Goal: Information Seeking & Learning: Compare options

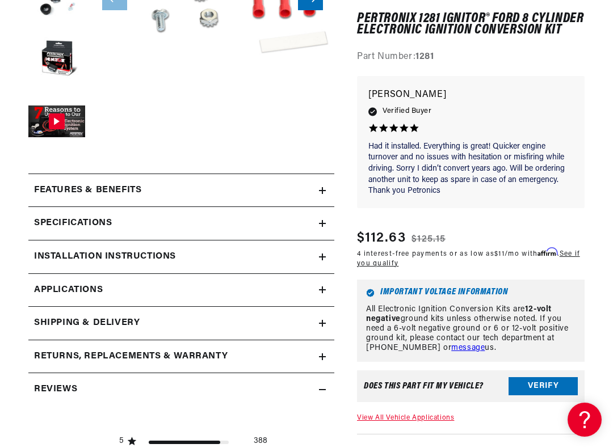
scroll to position [0, 511]
click at [554, 378] on button "Verify" at bounding box center [542, 387] width 69 height 18
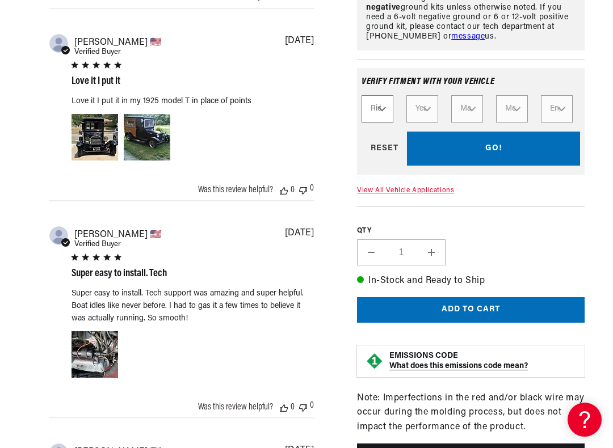
scroll to position [0, 1021]
click at [468, 251] on div "430 Reviews" at bounding box center [471, 272] width 228 height 1202
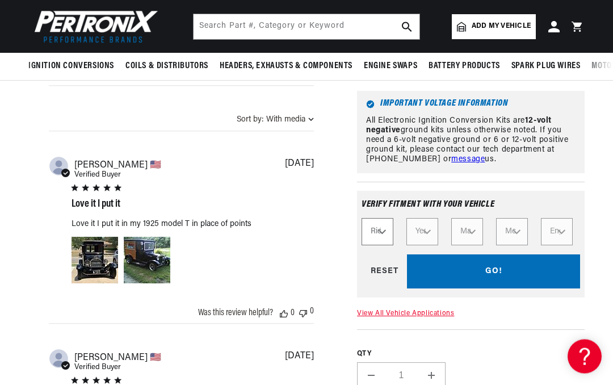
scroll to position [0, 511]
click at [379, 289] on div "GO! RESET" at bounding box center [470, 272] width 218 height 34
click at [390, 289] on div "GO! RESET" at bounding box center [470, 272] width 218 height 34
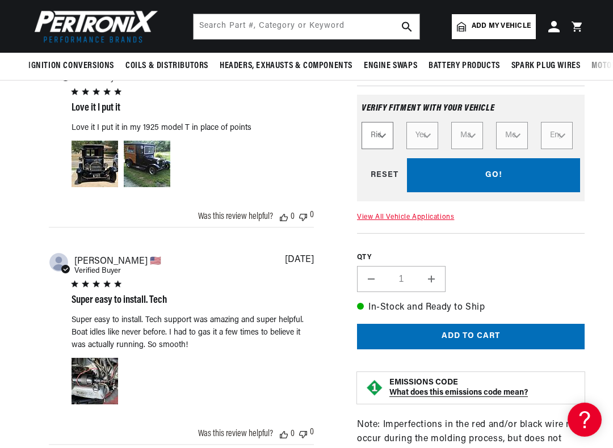
scroll to position [881, 0]
click at [434, 211] on div "Verify fitment with your vehicle Ride Type Automotive Agricultural Industrial M…" at bounding box center [471, 148] width 228 height 124
click at [436, 221] on link "View All Vehicle Applications" at bounding box center [405, 218] width 97 height 7
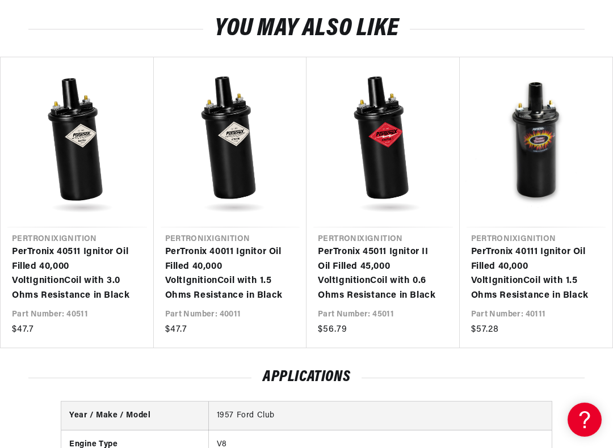
scroll to position [0, 1021]
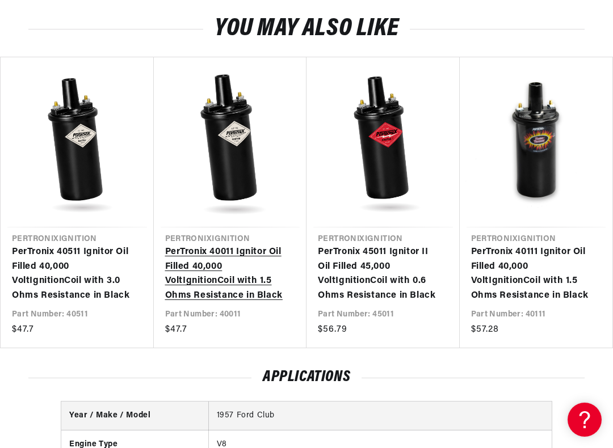
click at [234, 303] on link "PerTronix 40011 Ignitor Oil Filled 40,000 Volt Ignition Coil with 1.5 Ohms Resi…" at bounding box center [224, 274] width 119 height 58
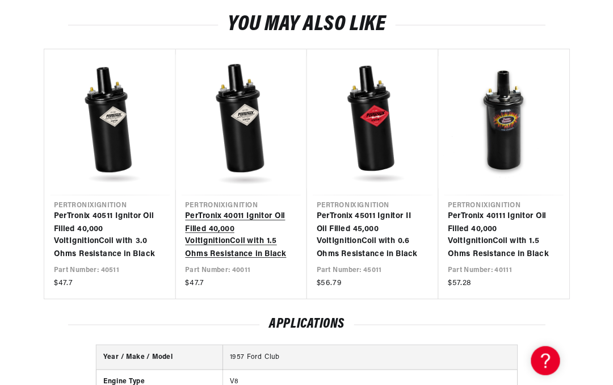
scroll to position [2101, 0]
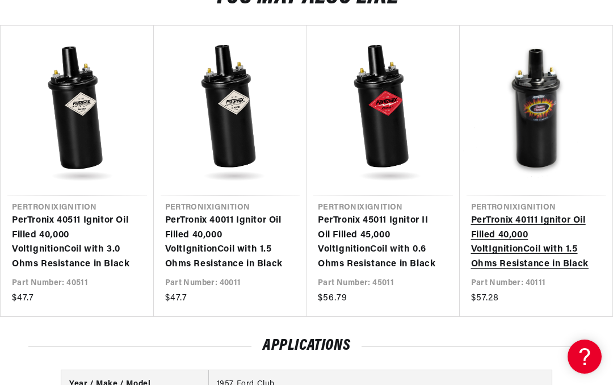
click at [546, 213] on link "PerTronix 40111 Ignitor Oil Filled 40,000 Volt Ignition Coil with 1.5 Ohms Resi…" at bounding box center [530, 242] width 119 height 58
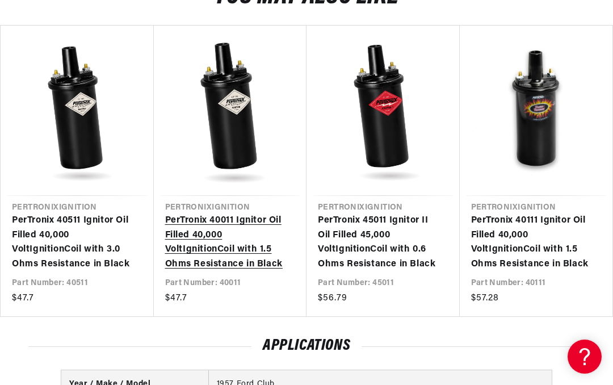
click at [250, 271] on link "PerTronix 40011 Ignitor Oil Filled 40,000 Volt Ignition Coil with 1.5 Ohms Resi…" at bounding box center [224, 242] width 119 height 58
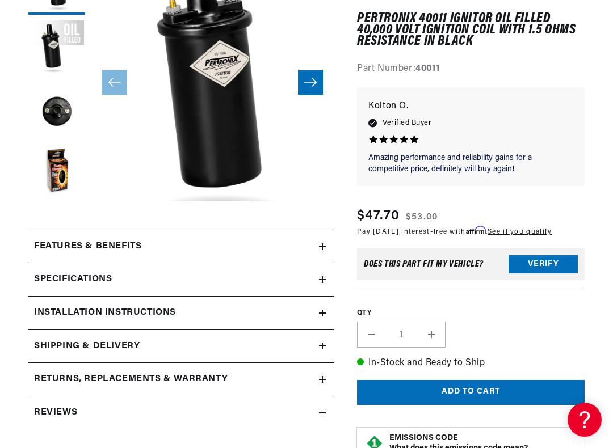
scroll to position [0, 1021]
click at [328, 281] on summary "Specifications" at bounding box center [181, 279] width 306 height 33
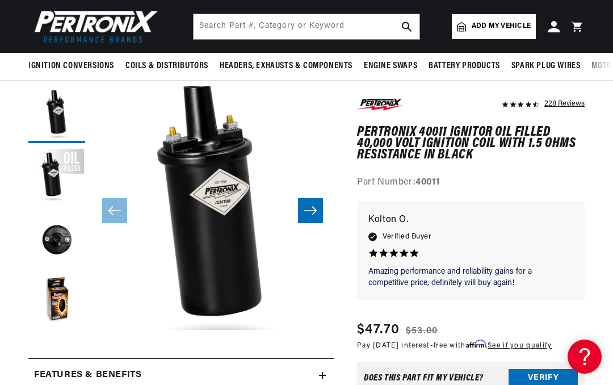
scroll to position [46, 0]
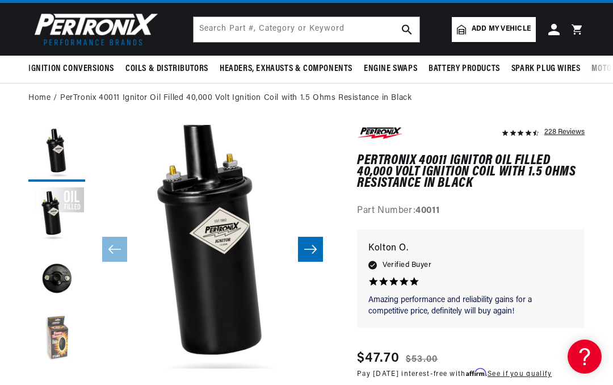
click at [52, 338] on button "Load image 4 in gallery view" at bounding box center [56, 340] width 57 height 57
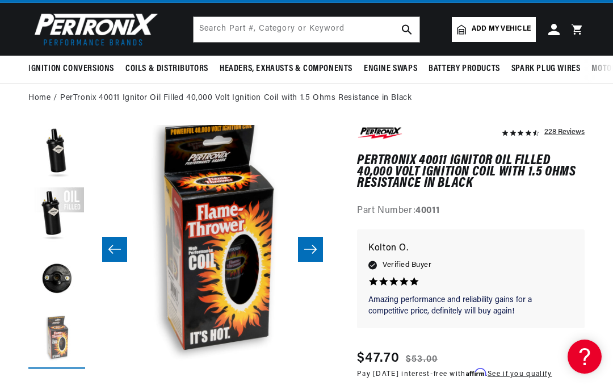
scroll to position [0, 1021]
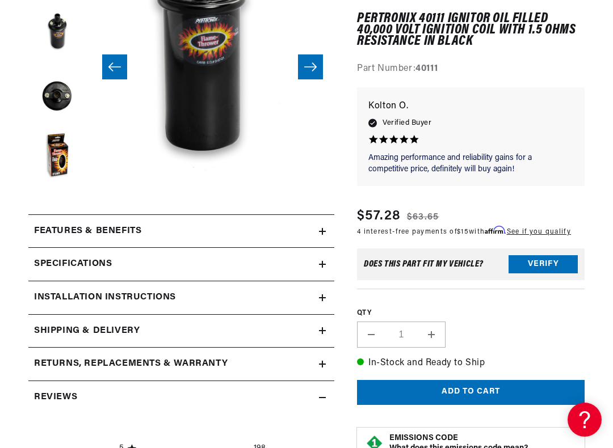
click at [332, 263] on summary "Specifications" at bounding box center [181, 264] width 306 height 33
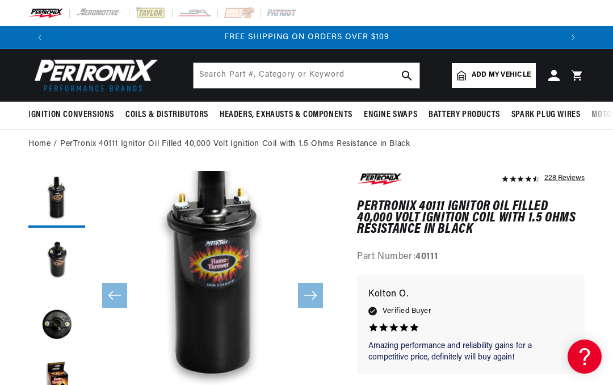
scroll to position [0, 444]
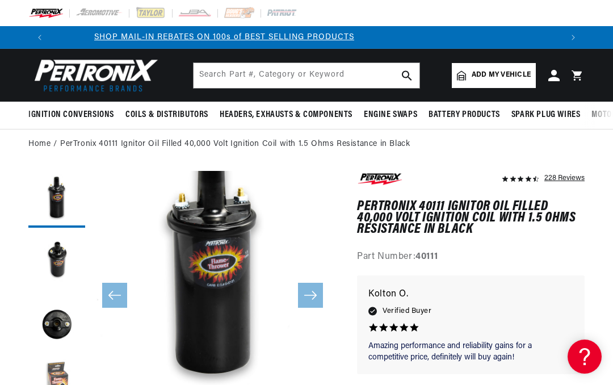
click at [58, 372] on button "Load image 4 in gallery view" at bounding box center [56, 386] width 57 height 57
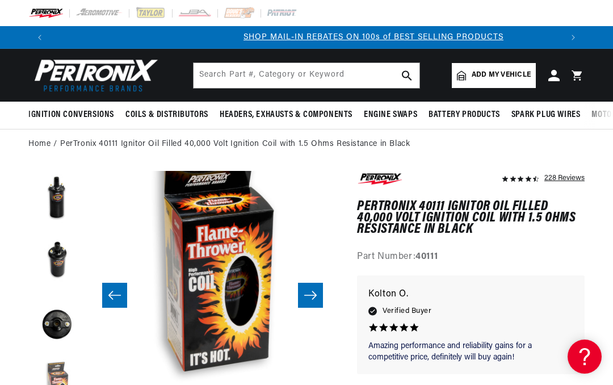
scroll to position [0, 511]
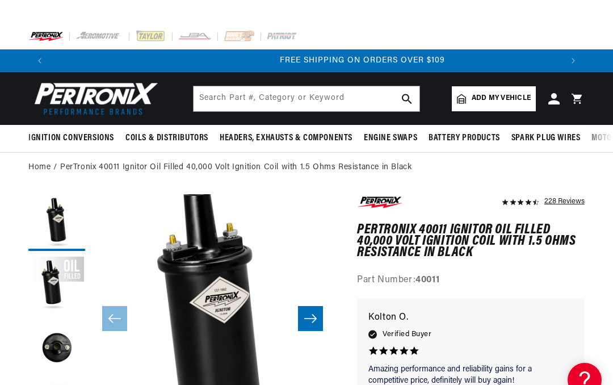
scroll to position [0, 1021]
